Goal: Navigation & Orientation: Find specific page/section

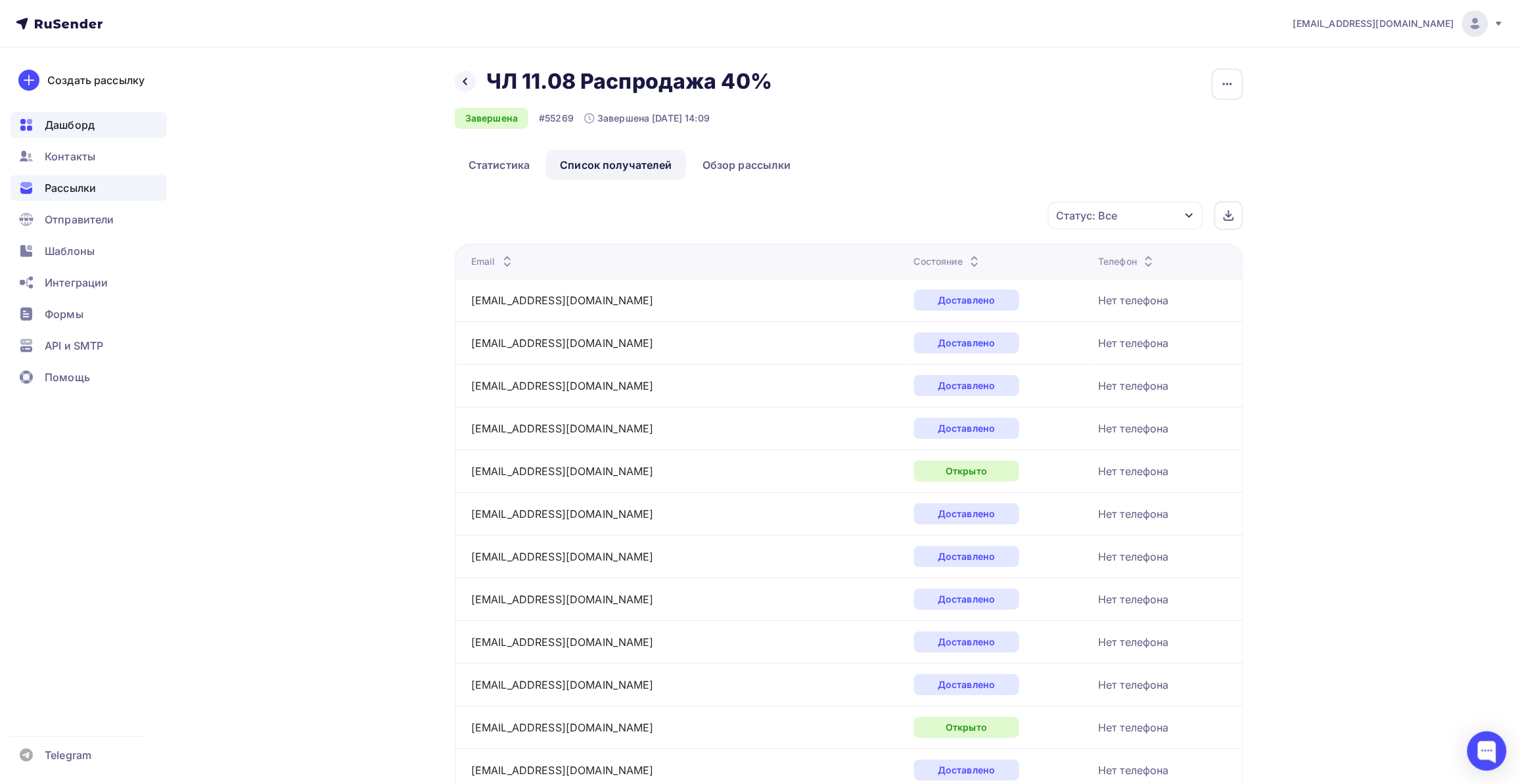
click at [81, 135] on div "Дашборд" at bounding box center [89, 125] width 156 height 27
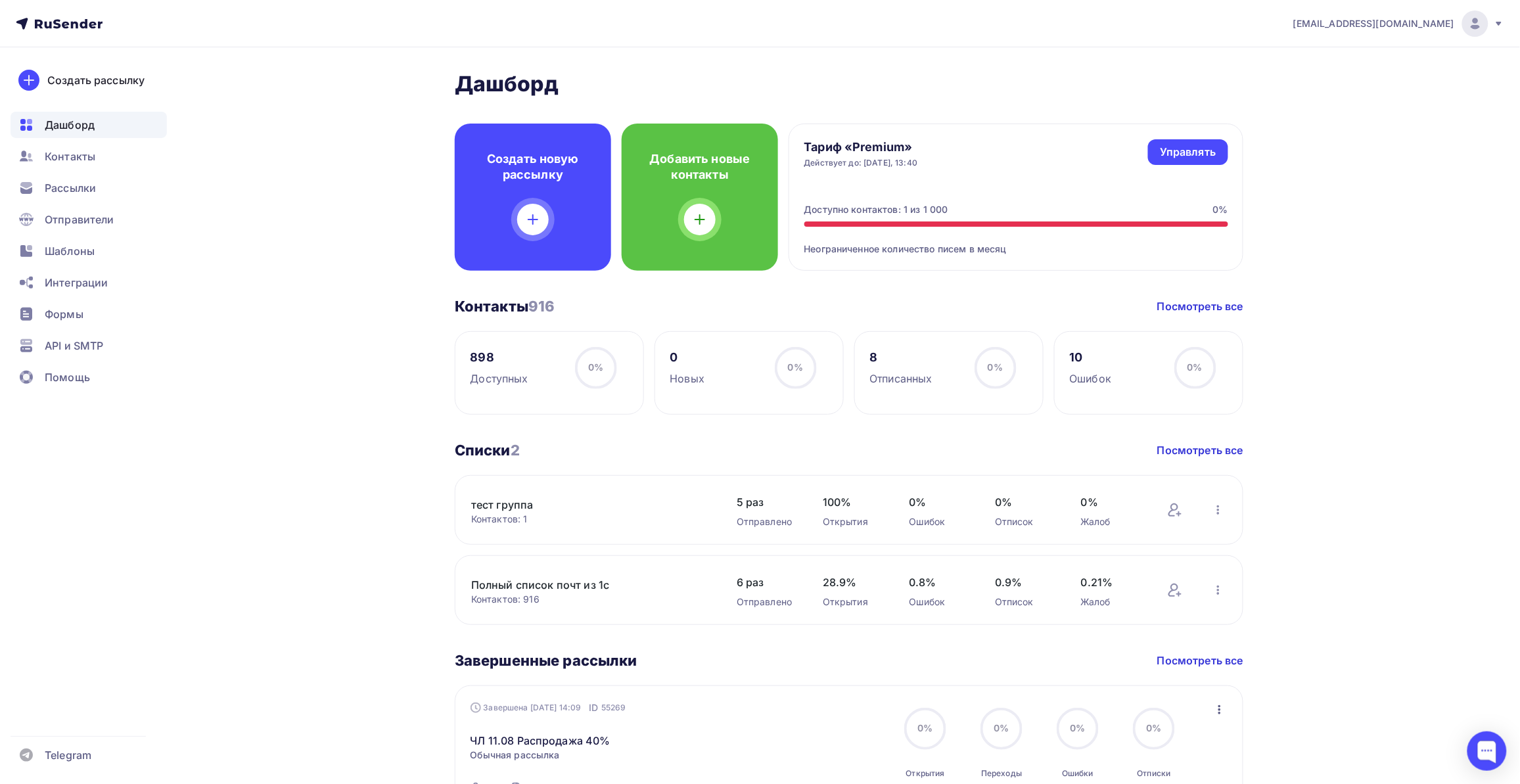
click at [920, 184] on div "Тариф «Premium» Действует до: [DATE], 13:40 Управлять Управлять Доступно контак…" at bounding box center [1017, 197] width 455 height 147
click at [521, 376] on div "Доступных" at bounding box center [500, 378] width 58 height 16
click at [493, 360] on div "898" at bounding box center [500, 357] width 58 height 16
click at [499, 336] on div "898 Доступных 98% 98%" at bounding box center [550, 373] width 189 height 83
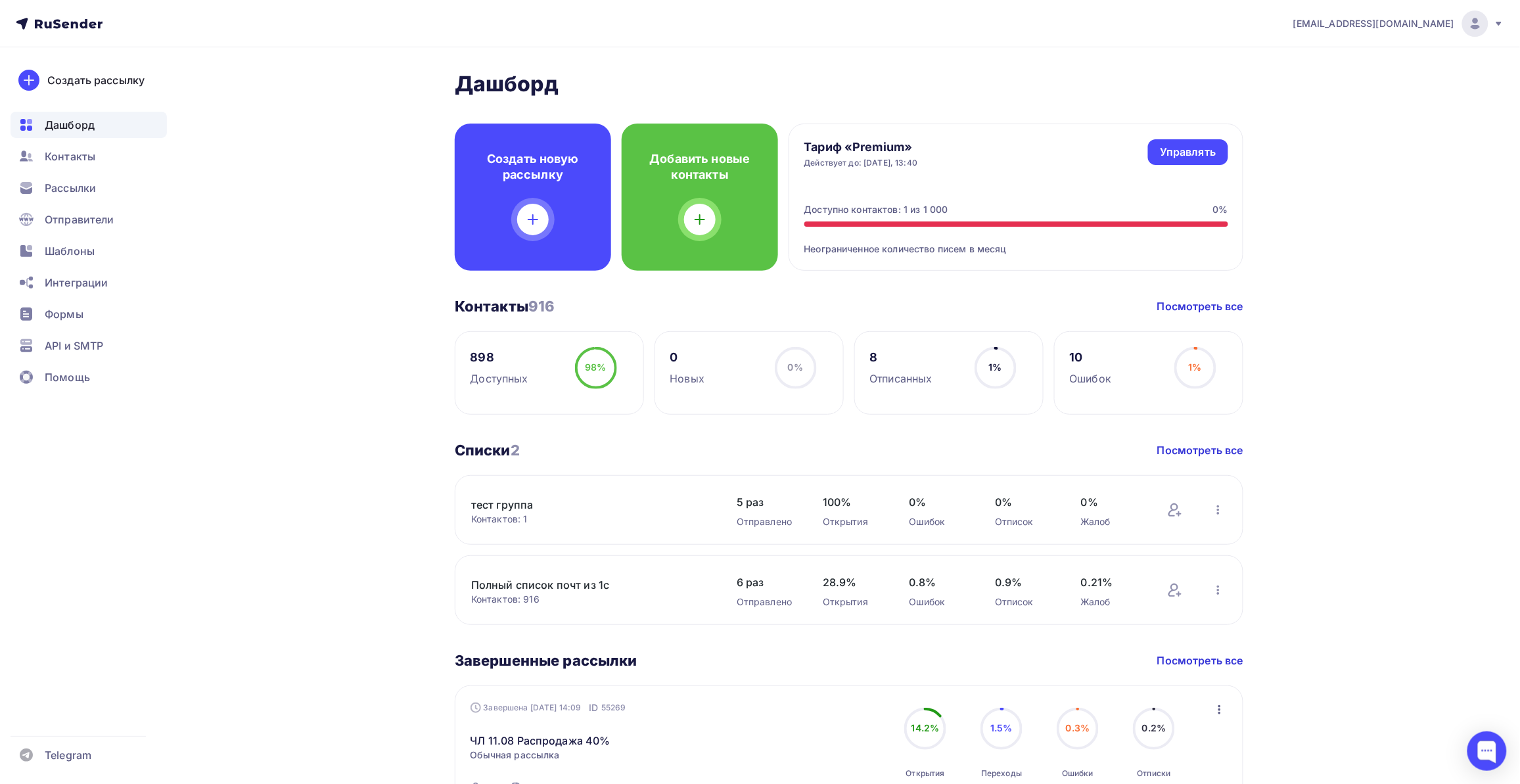
click at [494, 370] on div "Доступных" at bounding box center [500, 378] width 58 height 16
click at [485, 369] on div "898 Доступных" at bounding box center [500, 366] width 58 height 39
click at [481, 365] on div "898" at bounding box center [500, 357] width 58 height 16
click at [502, 350] on div "898" at bounding box center [500, 357] width 58 height 16
